Goal: Check status: Check status

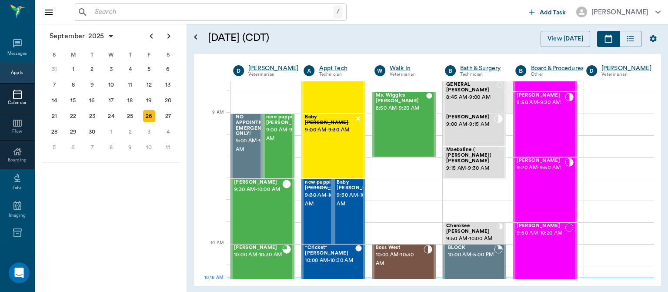
scroll to position [105, 0]
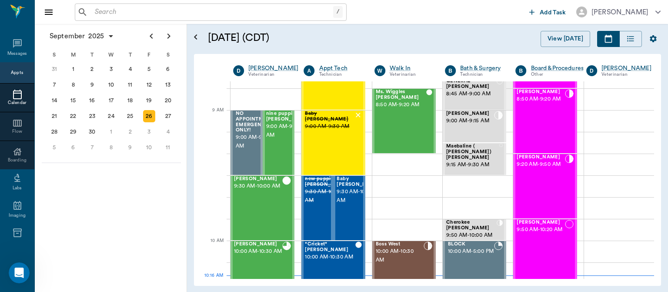
click at [488, 233] on span "9:50 AM - 10:00 AM" at bounding box center [472, 235] width 50 height 9
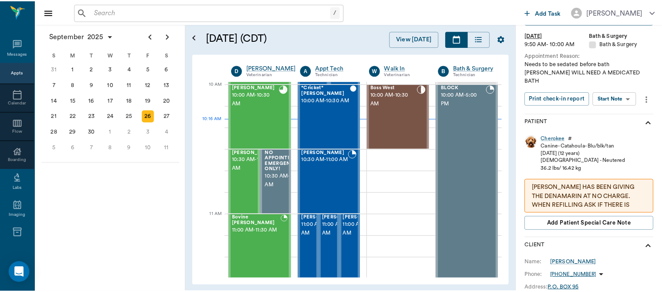
scroll to position [66, 0]
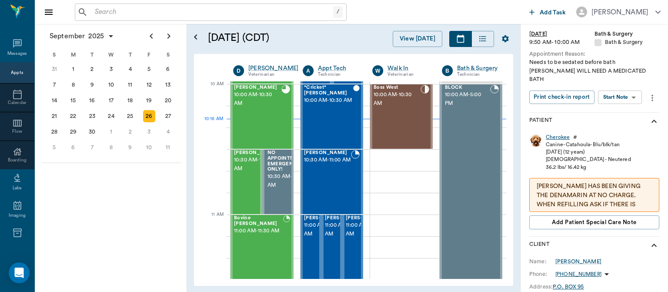
click at [559, 134] on div "Cherokee" at bounding box center [558, 137] width 24 height 7
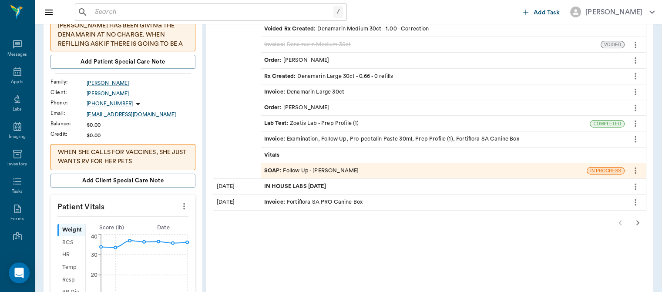
scroll to position [151, 0]
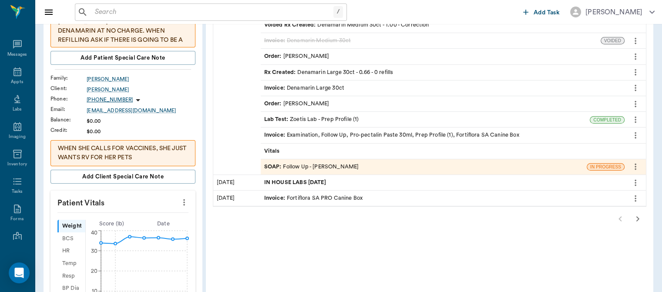
click at [637, 217] on icon "button" at bounding box center [637, 219] width 10 height 10
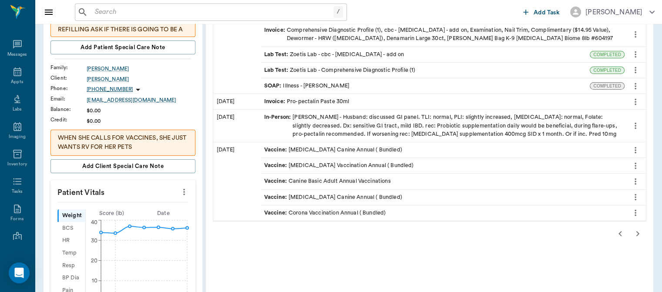
scroll to position [178, 0]
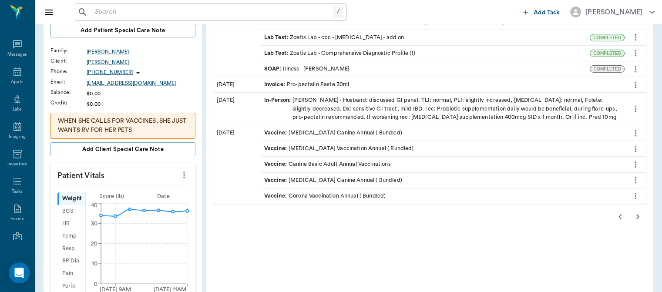
click at [637, 215] on icon "button" at bounding box center [637, 217] width 10 height 10
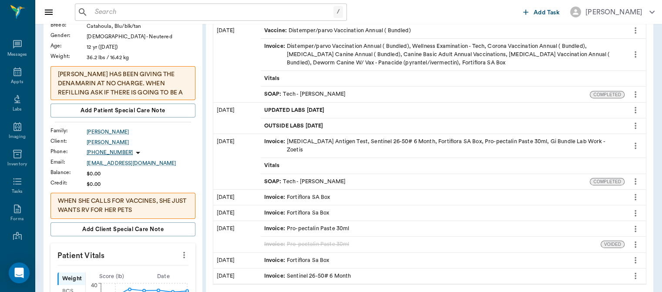
scroll to position [141, 0]
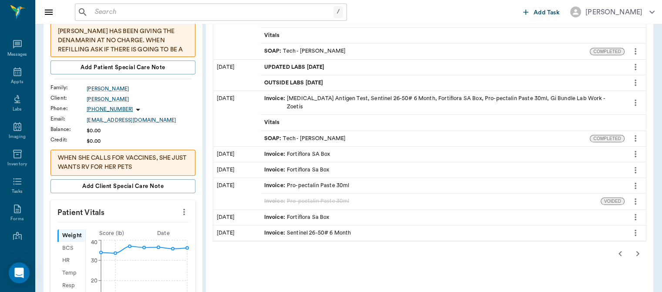
click at [637, 249] on icon "button" at bounding box center [637, 254] width 10 height 10
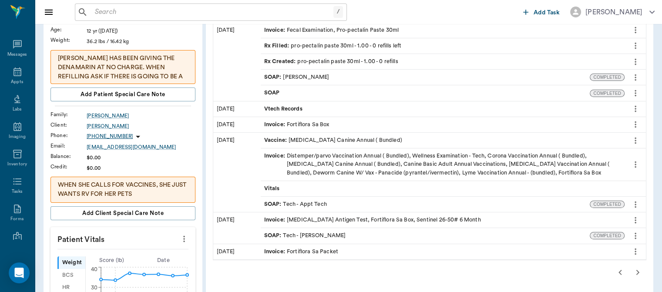
scroll to position [119, 0]
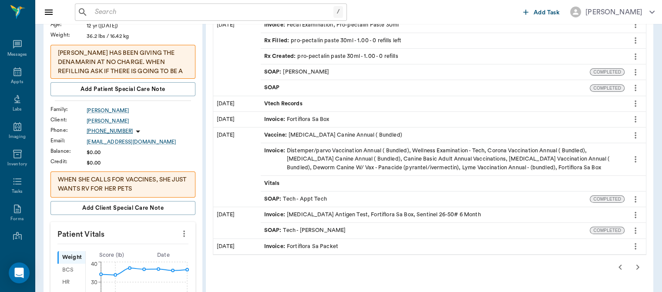
click at [637, 263] on icon "button" at bounding box center [637, 267] width 10 height 10
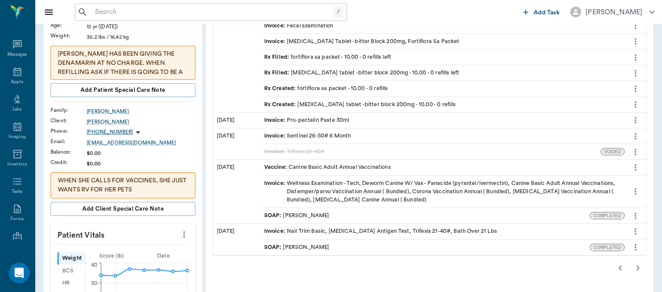
scroll to position [125, 0]
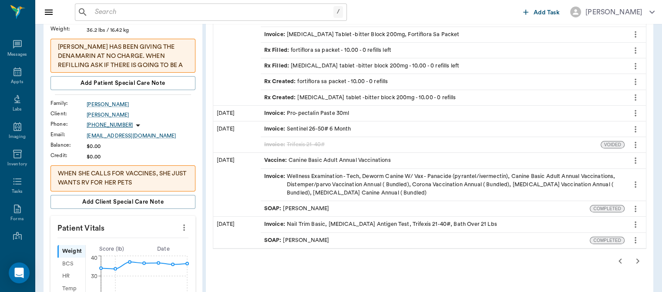
click at [617, 263] on icon "button" at bounding box center [620, 261] width 10 height 10
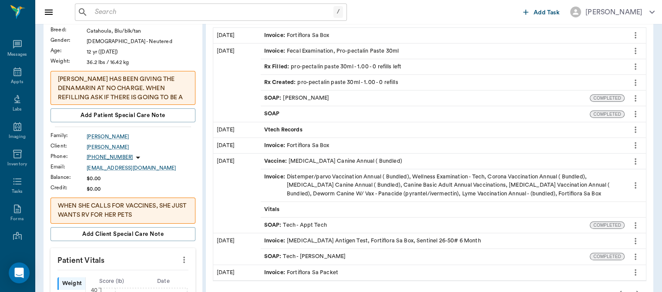
scroll to position [99, 0]
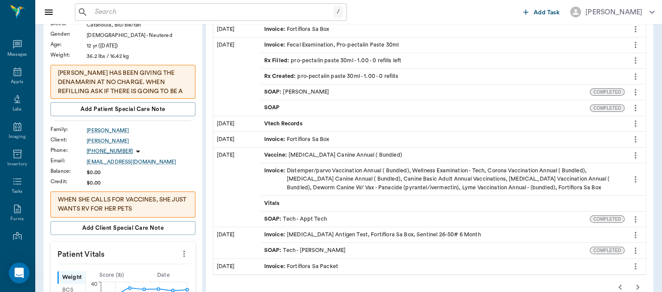
click at [618, 287] on icon "button" at bounding box center [620, 287] width 10 height 10
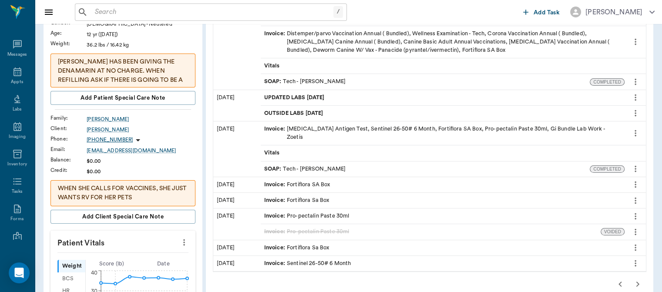
scroll to position [118, 0]
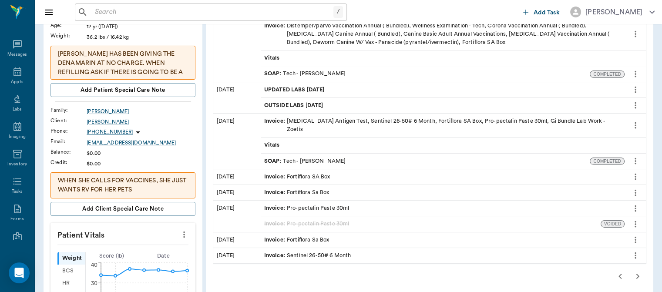
click at [618, 271] on icon "button" at bounding box center [620, 276] width 10 height 10
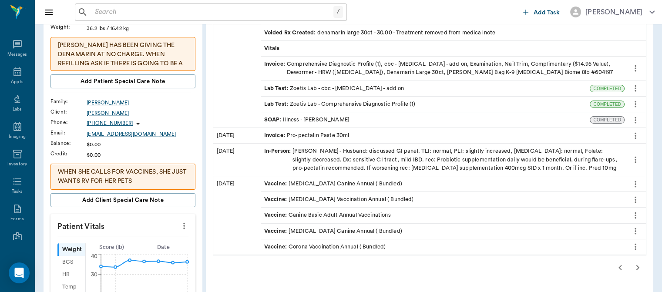
scroll to position [134, 0]
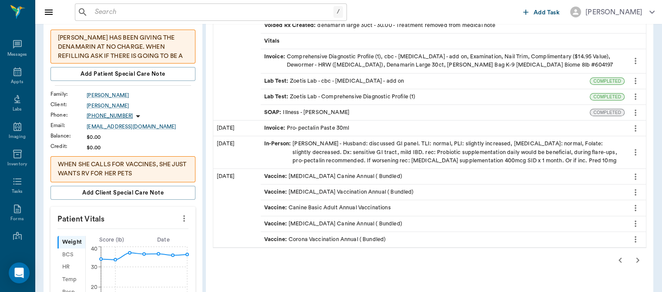
click at [620, 258] on icon "button" at bounding box center [620, 260] width 10 height 10
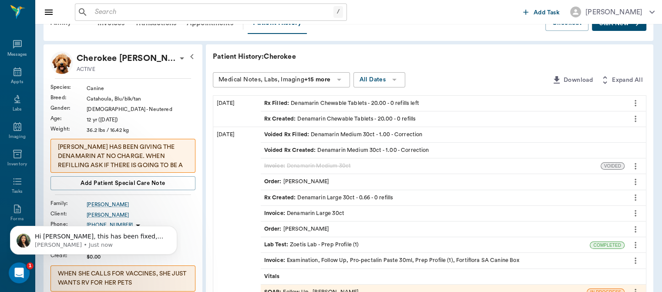
scroll to position [0, 0]
